Goal: Entertainment & Leisure: Consume media (video, audio)

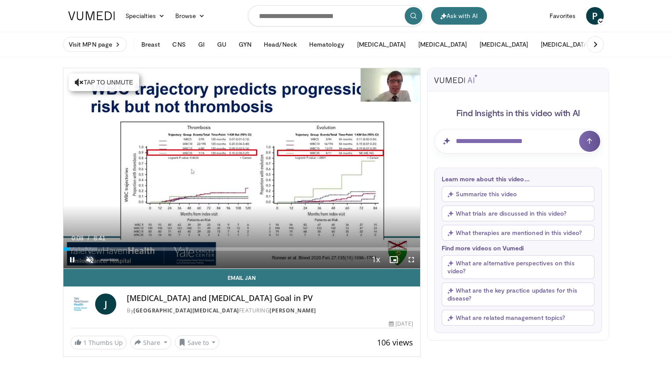
click at [87, 260] on span "Video Player" at bounding box center [90, 260] width 18 height 18
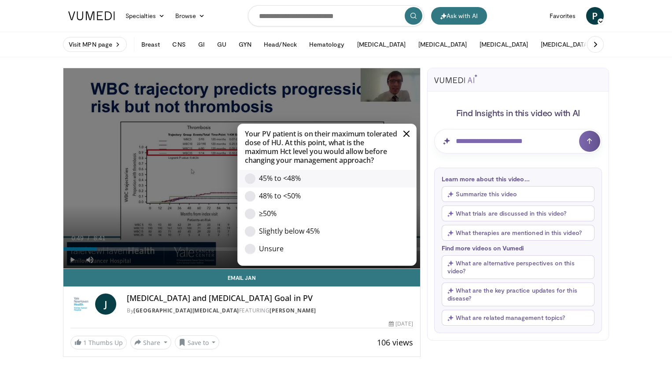
click at [249, 180] on div "Option - 45% to <48%" at bounding box center [250, 179] width 11 height 11
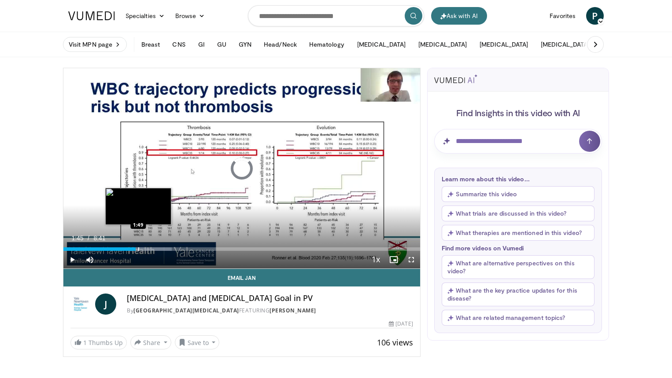
drag, startPoint x: 121, startPoint y: 250, endPoint x: 138, endPoint y: 250, distance: 17.2
click at [138, 250] on div "Progress Bar" at bounding box center [138, 250] width 1 height 4
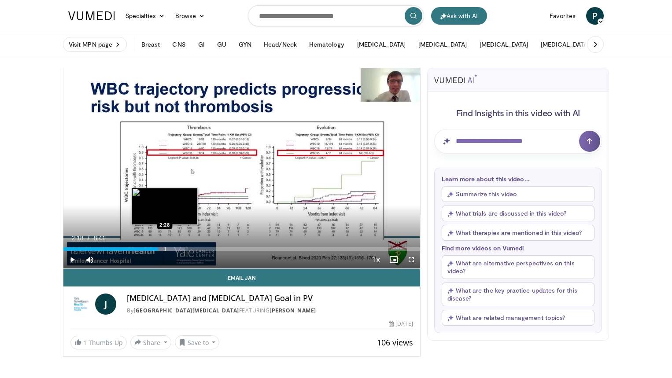
drag, startPoint x: 141, startPoint y: 251, endPoint x: 165, endPoint y: 251, distance: 23.8
click at [165, 251] on div "Progress Bar" at bounding box center [165, 250] width 1 height 4
drag, startPoint x: 168, startPoint y: 250, endPoint x: 161, endPoint y: 251, distance: 6.6
click at [162, 251] on div "Progress Bar" at bounding box center [162, 250] width 1 height 4
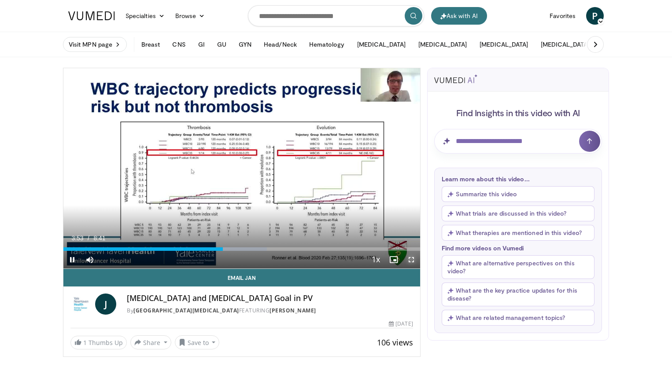
click at [410, 260] on span "Video Player" at bounding box center [412, 260] width 18 height 18
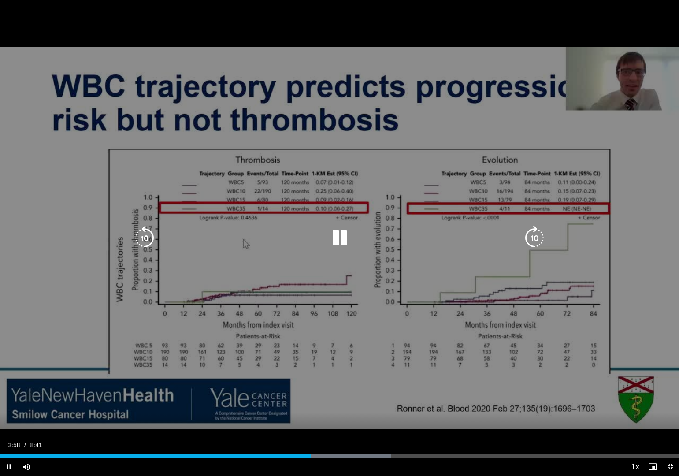
click at [174, 341] on div "10 seconds Tap to unmute" at bounding box center [339, 237] width 679 height 475
click at [211, 364] on div "10 seconds Tap to unmute" at bounding box center [339, 237] width 679 height 475
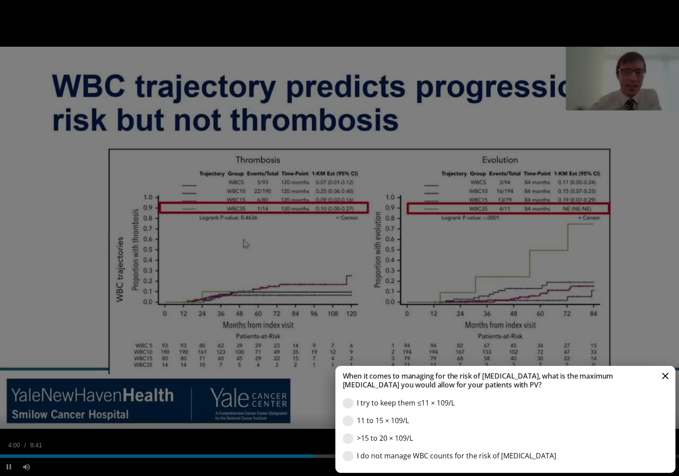
click at [574, 344] on div "Incorrect When it comes to managing for the risk of [MEDICAL_DATA], what is the…" at bounding box center [339, 237] width 679 height 475
click at [670, 376] on button "Cancel" at bounding box center [665, 375] width 9 height 9
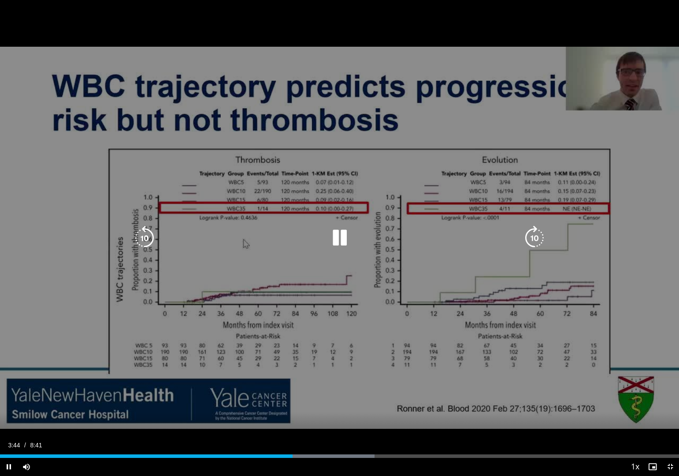
drag, startPoint x: 289, startPoint y: 455, endPoint x: 498, endPoint y: 388, distance: 219.3
click at [498, 378] on div "10 seconds Tap to unmute" at bounding box center [339, 237] width 679 height 475
click at [503, 378] on div "10 seconds Tap to unmute" at bounding box center [339, 237] width 679 height 475
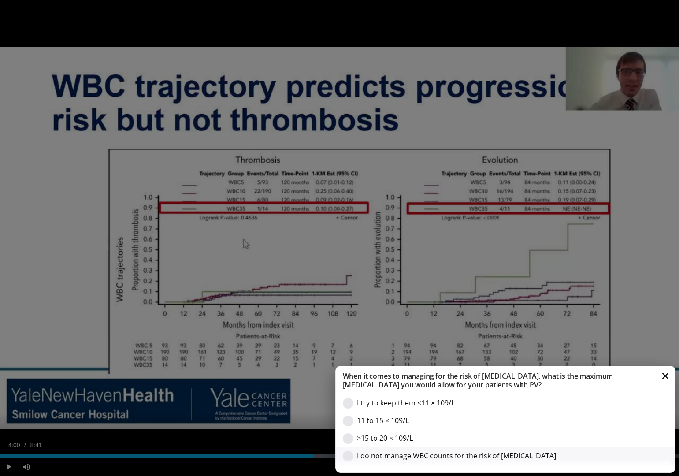
click at [346, 378] on div "Option - I do not manage WBC counts for the risk of thrombosis" at bounding box center [348, 456] width 11 height 11
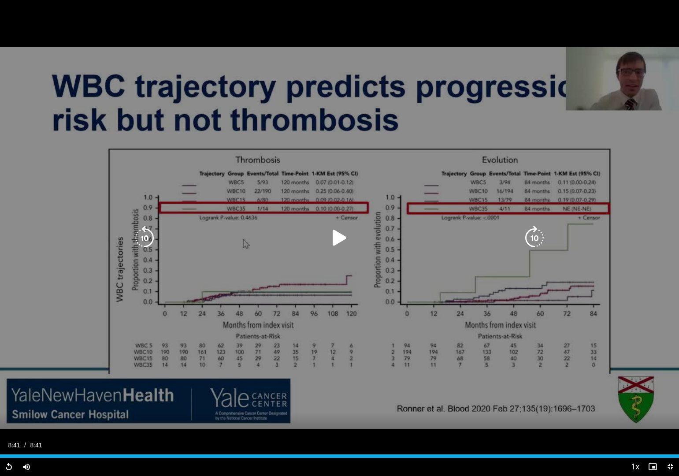
click at [422, 29] on div "10 seconds Tap to unmute" at bounding box center [339, 237] width 679 height 475
